Goal: Information Seeking & Learning: Find specific fact

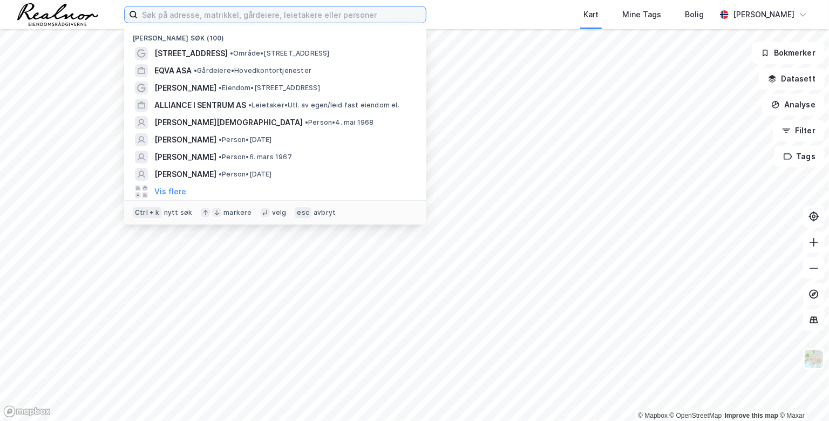
click at [178, 15] on input at bounding box center [282, 14] width 288 height 16
paste input "[STREET_ADDRESS]."
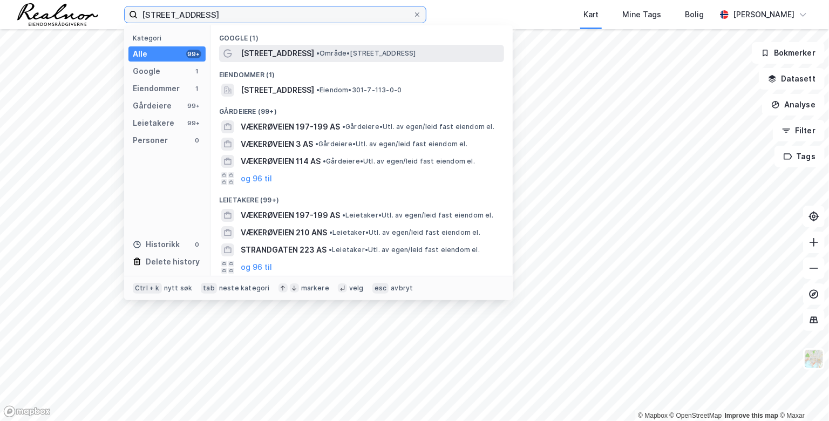
type input "Vækerøveien 22D"
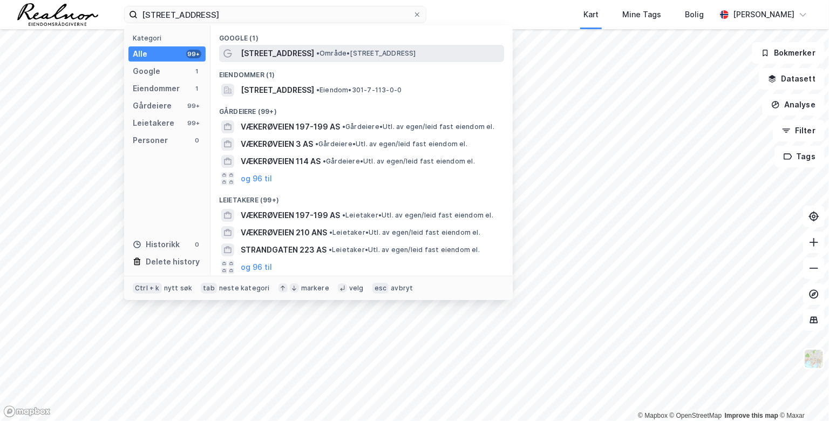
click at [266, 52] on span "Vækerøveien 22" at bounding box center [277, 53] width 73 height 13
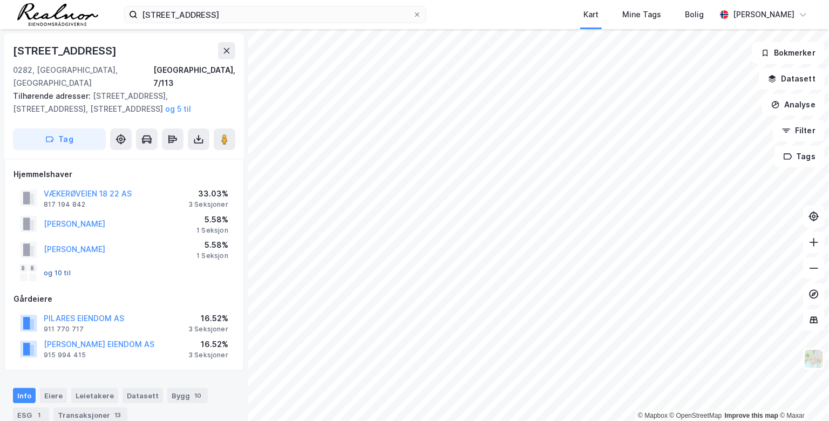
click at [0, 0] on button "og 10 til" at bounding box center [0, 0] width 0 height 0
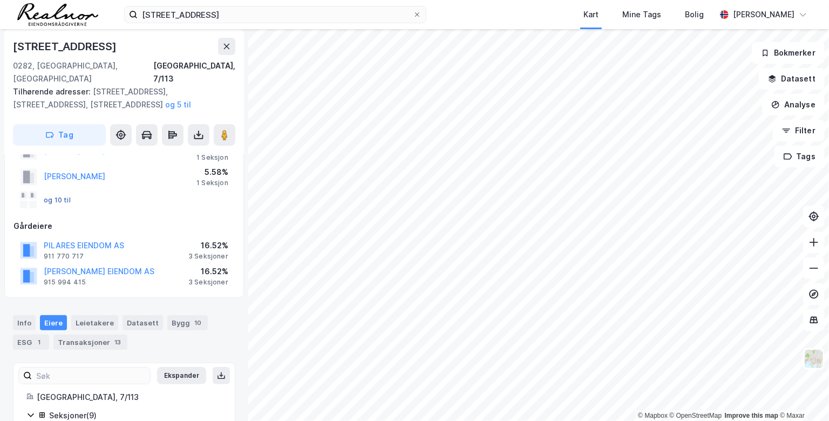
click at [0, 0] on button "og 10 til" at bounding box center [0, 0] width 0 height 0
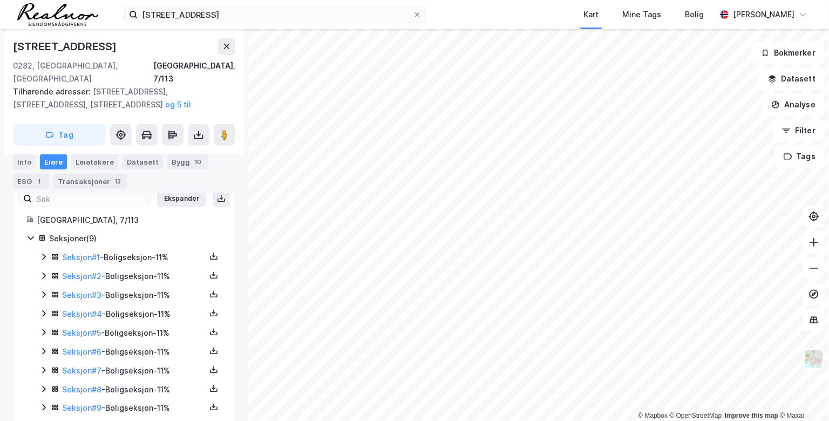
scroll to position [261, 0]
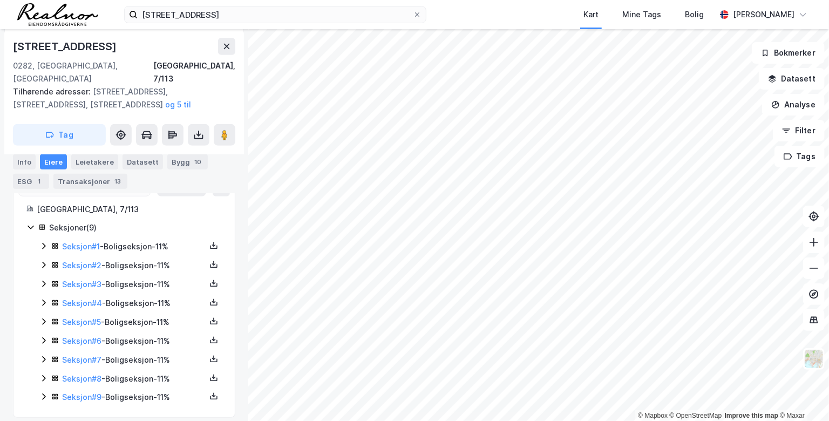
click at [43, 299] on icon at bounding box center [43, 303] width 9 height 9
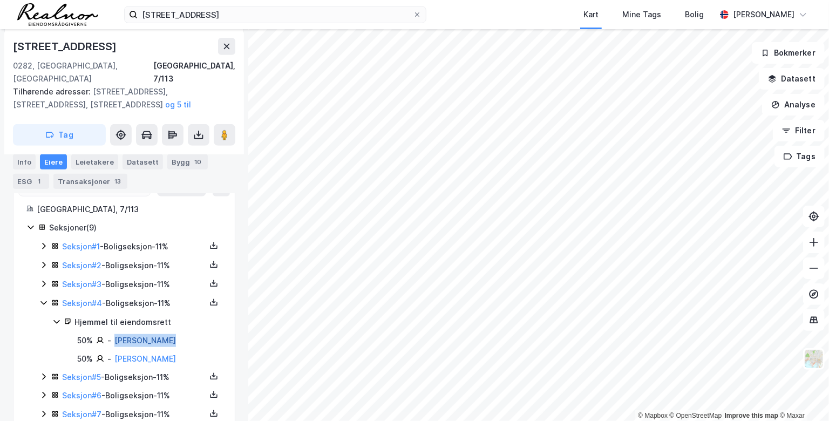
drag, startPoint x: 177, startPoint y: 329, endPoint x: 114, endPoint y: 333, distance: 63.3
click at [114, 334] on div "50% - Hestdal Njaal" at bounding box center [149, 340] width 145 height 13
click at [125, 336] on link "Hestdal Njaal" at bounding box center [145, 340] width 62 height 9
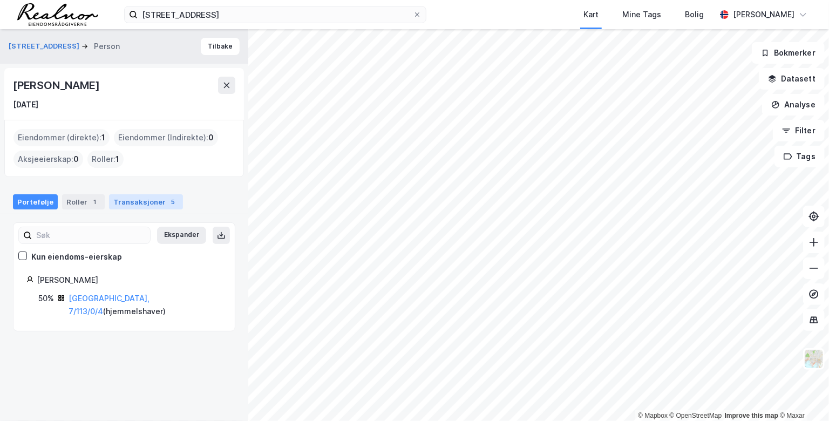
click at [140, 202] on div "Transaksjoner 5" at bounding box center [146, 201] width 74 height 15
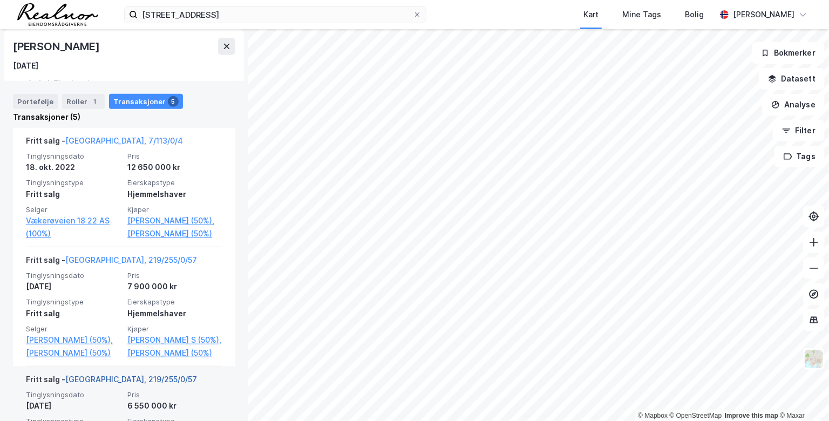
scroll to position [259, 0]
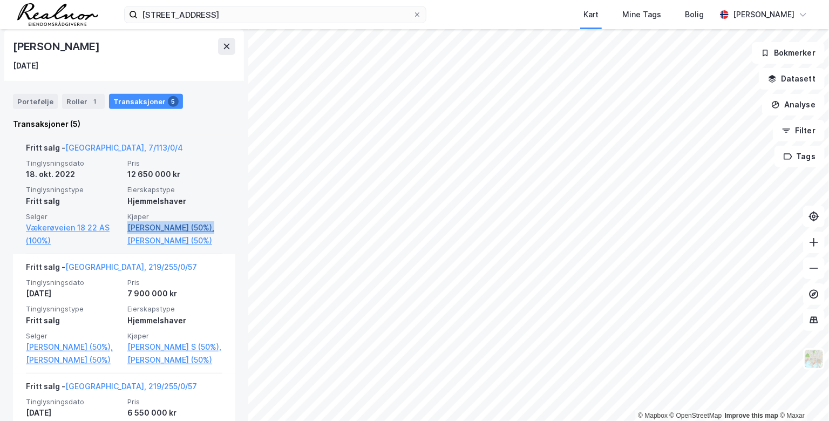
drag, startPoint x: 222, startPoint y: 226, endPoint x: 124, endPoint y: 227, distance: 98.8
click at [124, 227] on div "Fritt salg - Oslo, 7/113/0/4 Tinglysningsdato 18. okt. 2022 Pris 12 650 000 kr …" at bounding box center [124, 194] width 222 height 119
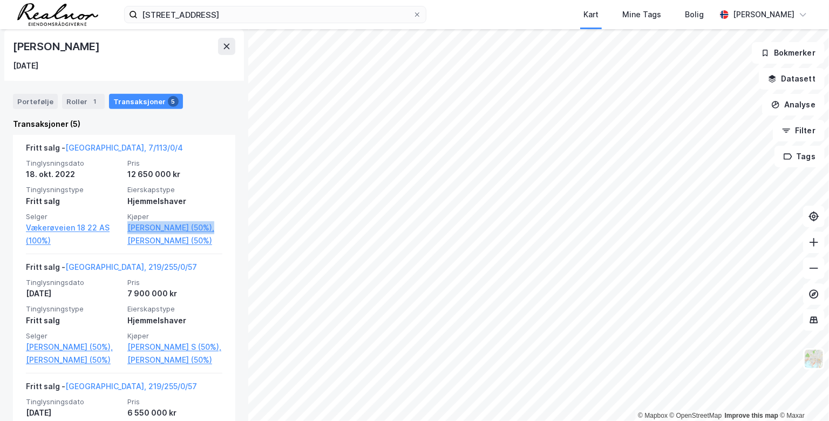
copy link "Langseth Heidi Mette"
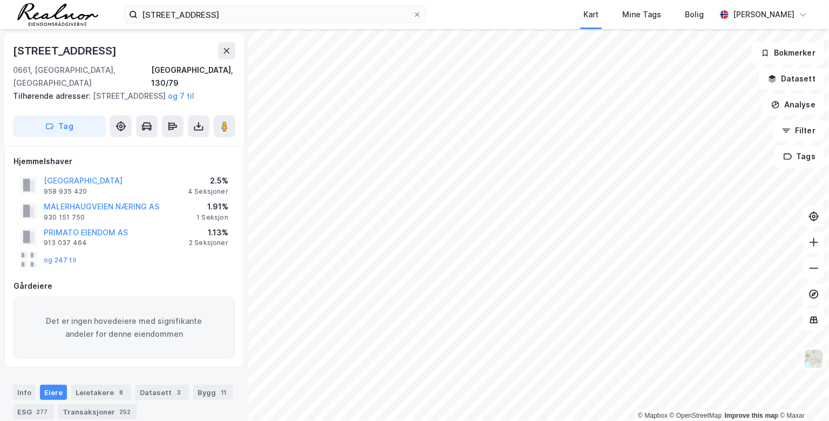
scroll to position [965, 0]
